Goal: Information Seeking & Learning: Learn about a topic

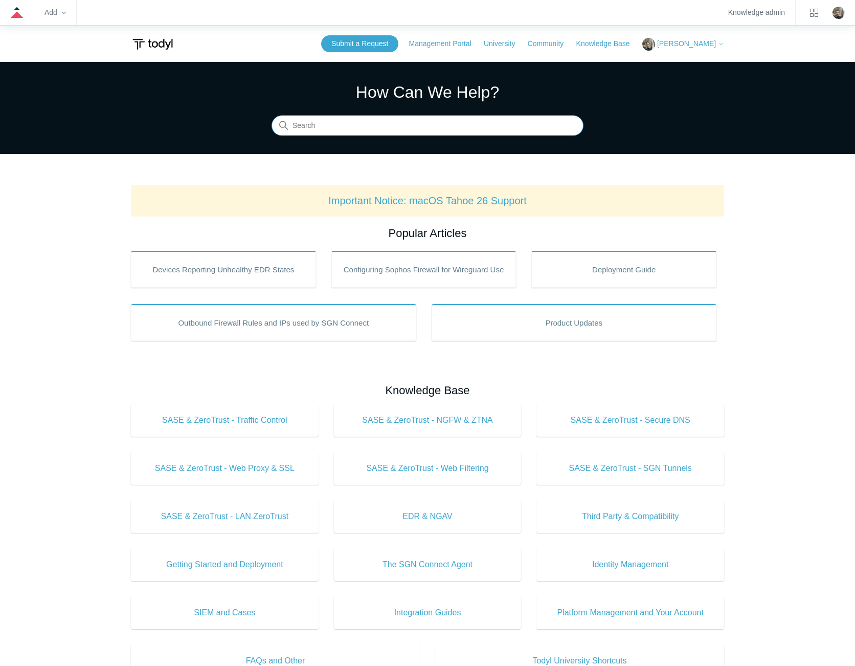
click at [460, 129] on input "Search" at bounding box center [428, 126] width 312 height 20
type input "sgn service terminated"
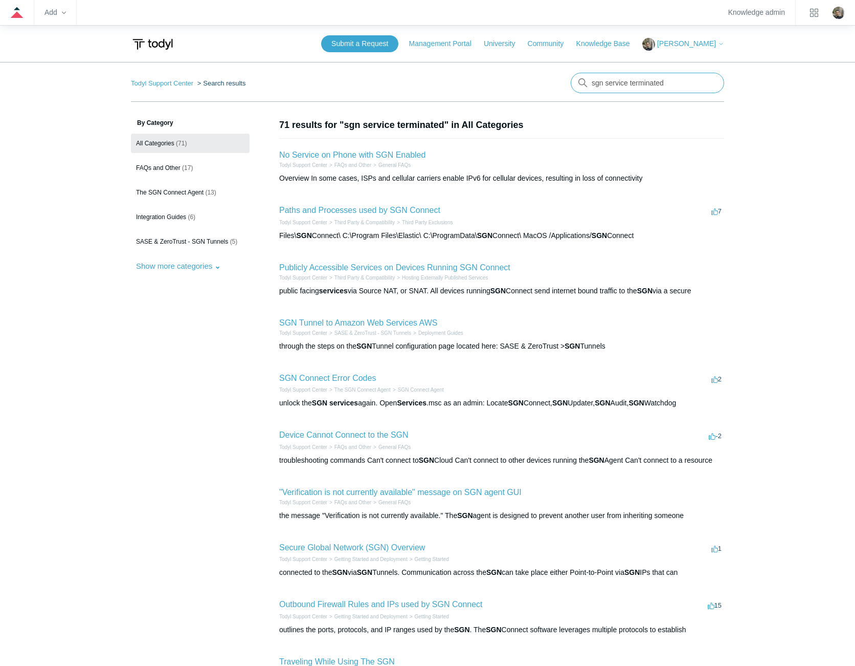
drag, startPoint x: 681, startPoint y: 80, endPoint x: 608, endPoint y: 78, distance: 73.2
click at [608, 78] on input "sgn service terminated" at bounding box center [647, 83] width 153 height 20
type input "sgn error"
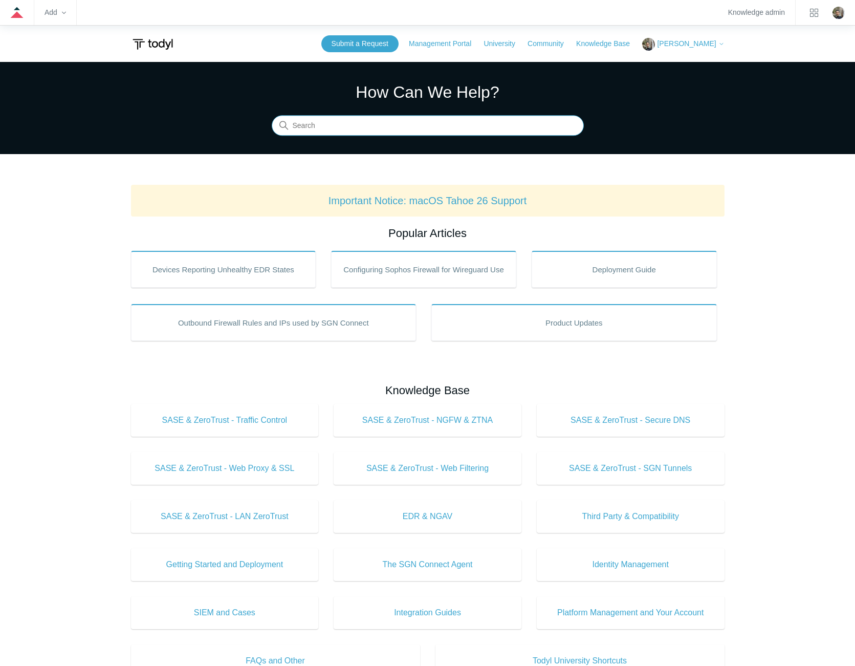
click at [487, 121] on input "Search" at bounding box center [428, 126] width 312 height 20
type input "trusted applications"
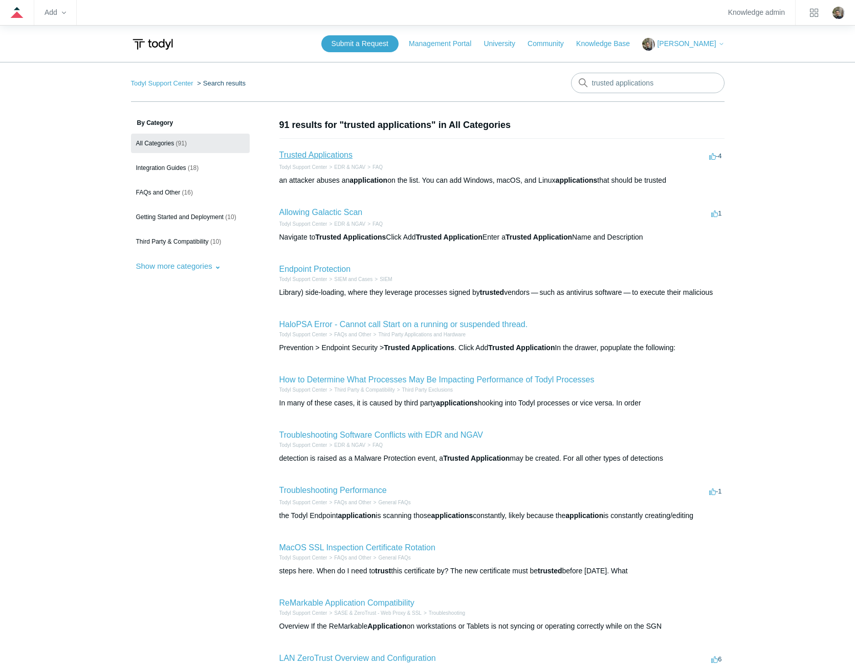
click at [304, 154] on link "Trusted Applications" at bounding box center [315, 154] width 73 height 9
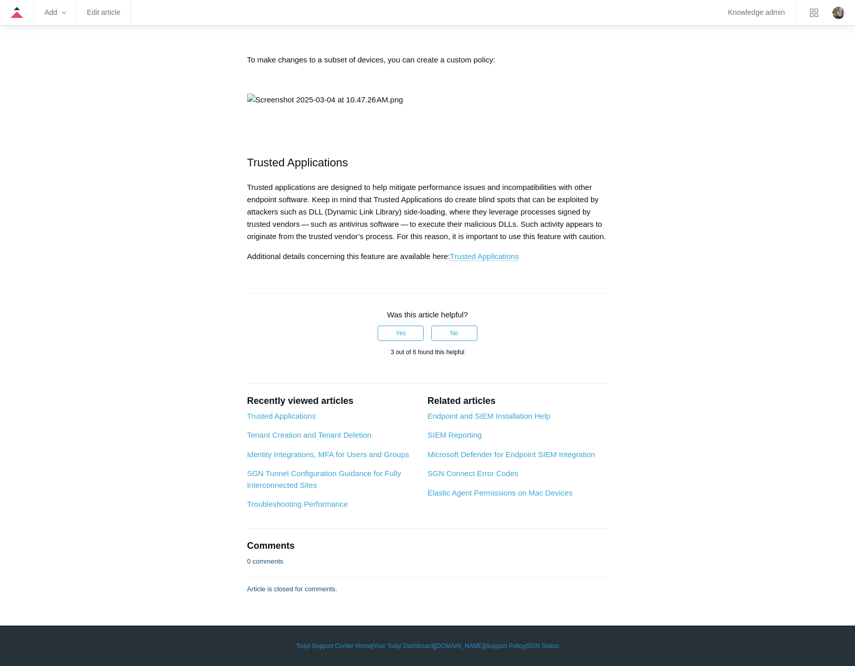
scroll to position [1842, 0]
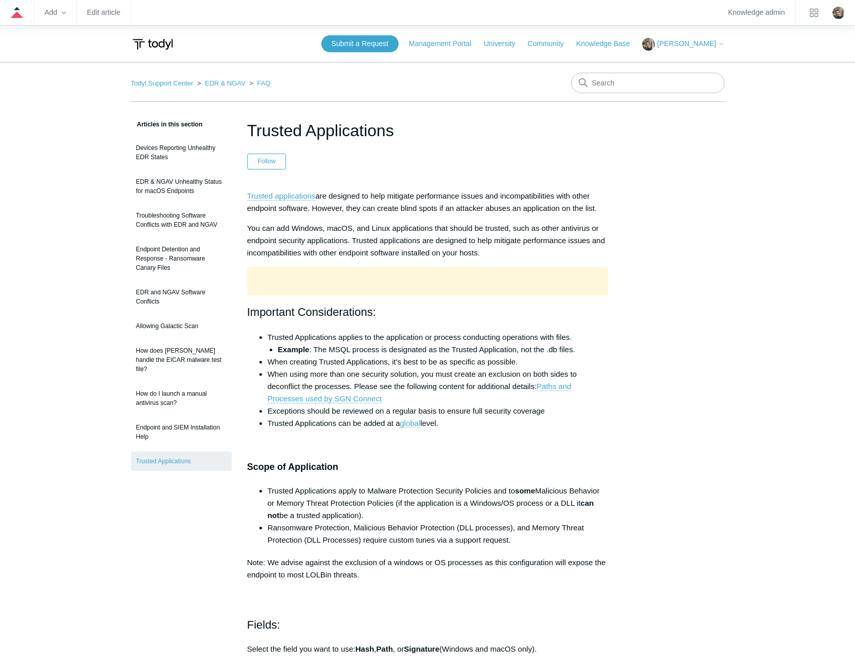
click at [508, 446] on p at bounding box center [427, 445] width 361 height 12
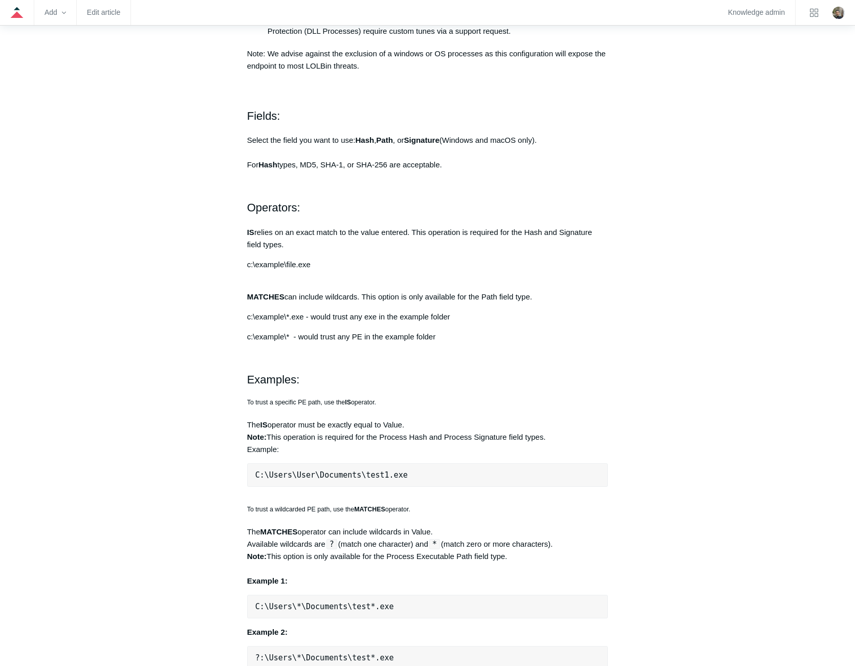
scroll to position [512, 0]
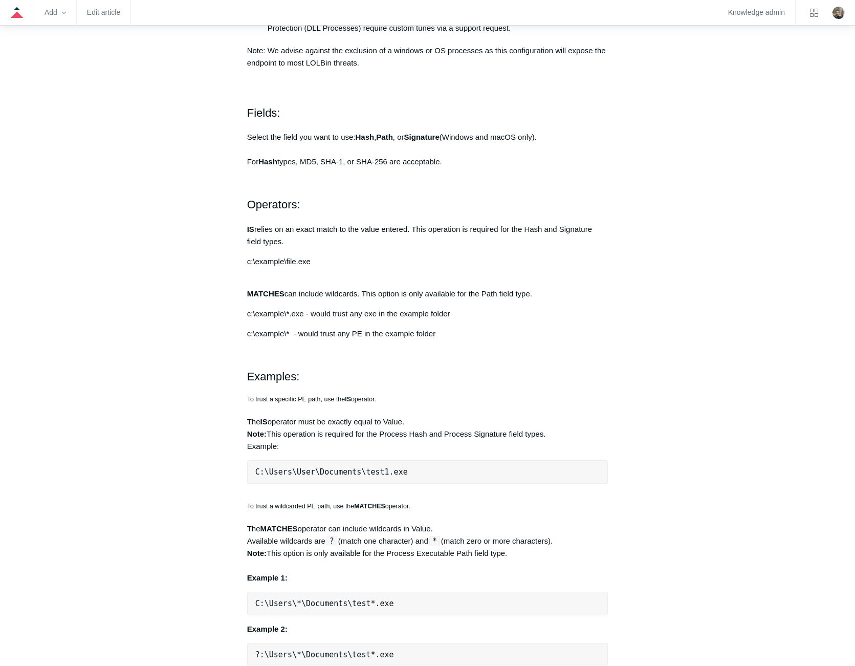
click at [661, 451] on div "Articles in this section Devices Reporting Unhealthy EDR States EDR & NGAV Unhe…" at bounding box center [427, 397] width 593 height 1580
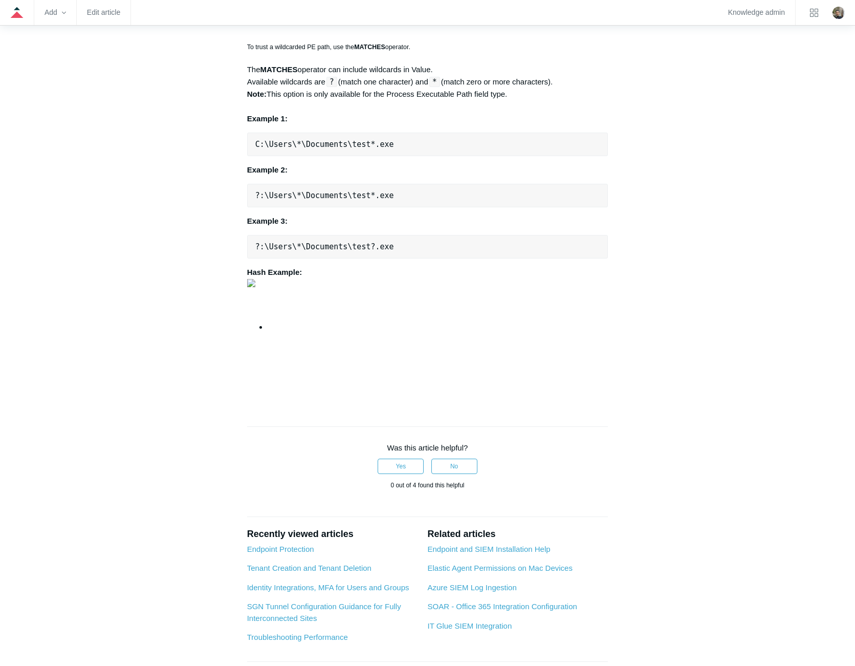
scroll to position [921, 0]
